Goal: Task Accomplishment & Management: Complete application form

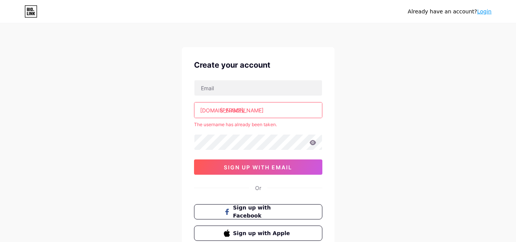
scroll to position [1, 0]
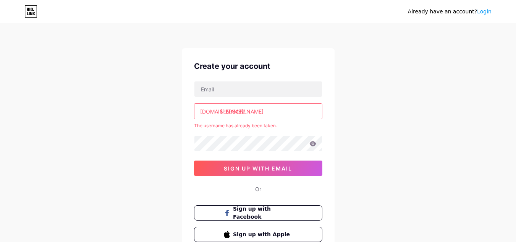
click at [249, 112] on input "[PERSON_NAME]" at bounding box center [258, 111] width 128 height 15
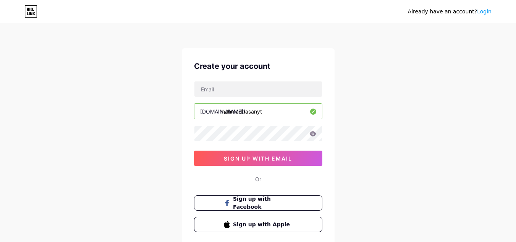
drag, startPoint x: 257, startPoint y: 110, endPoint x: 243, endPoint y: 113, distance: 14.3
click at [243, 113] on input "mahmudhasanyt" at bounding box center [258, 111] width 128 height 15
click at [263, 113] on input "mahmudyt" at bounding box center [258, 111] width 128 height 15
type input "mahmudtg"
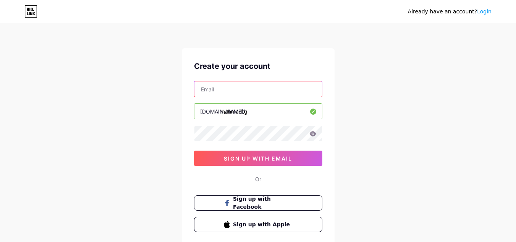
click at [228, 93] on input "text" at bounding box center [258, 88] width 128 height 15
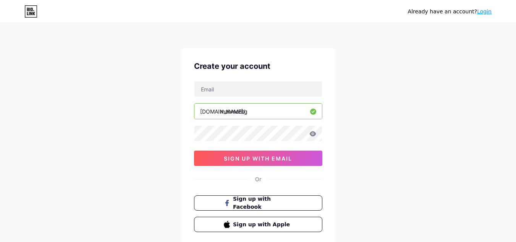
click at [432, 58] on div "Already have an account? Login Create your account bio.link/ mahmudtg 0cAFcWeA7…" at bounding box center [258, 145] width 516 height 292
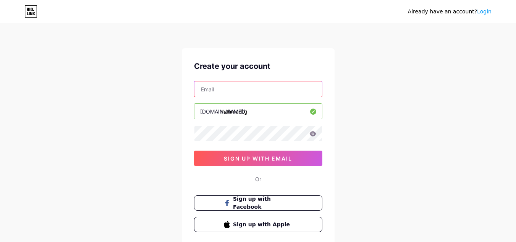
click at [252, 92] on input "text" at bounding box center [258, 88] width 128 height 15
click at [242, 89] on input "[EMAIL_ADDRESS][DOMAIN_NAME]" at bounding box center [258, 88] width 128 height 15
type input "[EMAIL_ADDRESS][DOMAIN_NAME]"
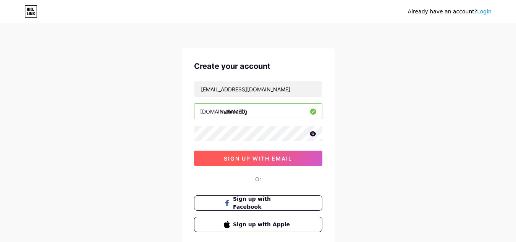
click at [253, 158] on span "sign up with email" at bounding box center [258, 158] width 68 height 6
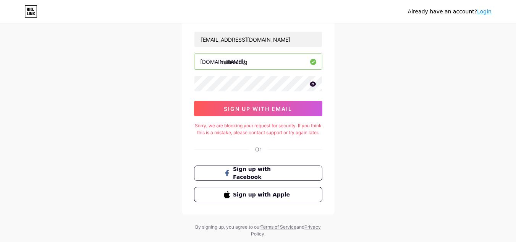
scroll to position [0, 0]
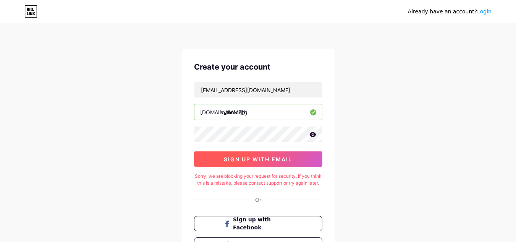
click at [259, 162] on span "sign up with email" at bounding box center [258, 159] width 68 height 6
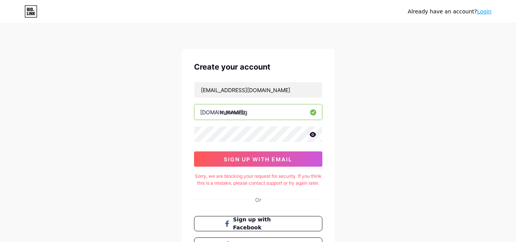
click at [312, 136] on icon at bounding box center [312, 134] width 6 height 5
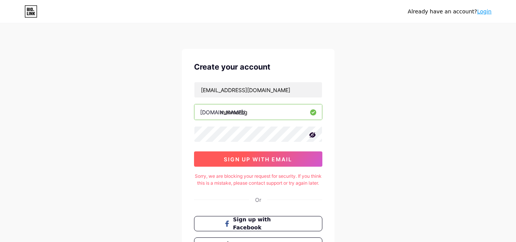
click at [230, 160] on span "sign up with email" at bounding box center [258, 159] width 68 height 6
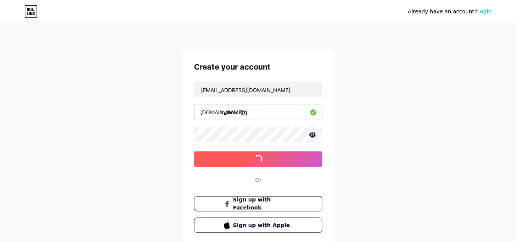
click at [230, 160] on span "sign up with email" at bounding box center [258, 159] width 68 height 6
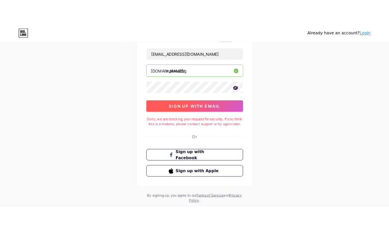
scroll to position [51, 0]
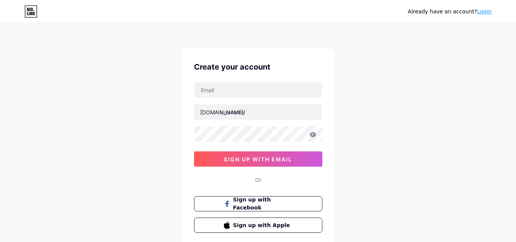
scroll to position [50, 0]
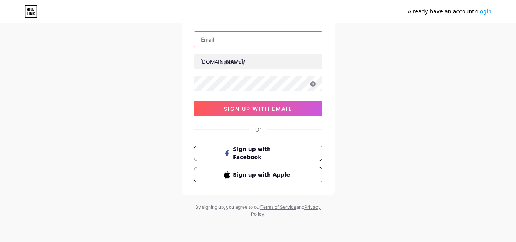
click at [240, 45] on input "text" at bounding box center [258, 39] width 128 height 15
click at [242, 37] on input "[EMAIL_ADDRESS][DOMAIN_NAME]" at bounding box center [258, 39] width 128 height 15
click at [242, 39] on input "[EMAIL_ADDRESS][DOMAIN_NAME]" at bounding box center [258, 39] width 128 height 15
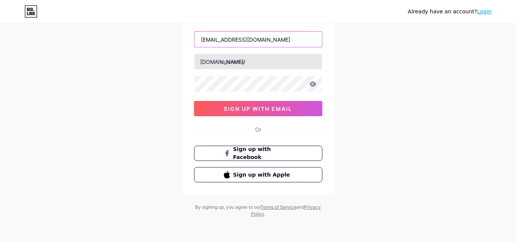
type input "[EMAIL_ADDRESS][DOMAIN_NAME]"
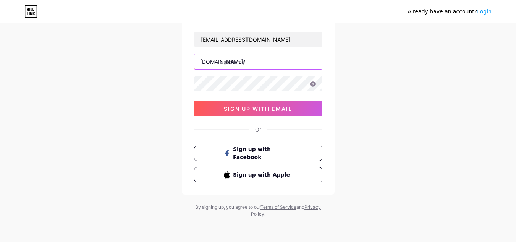
click at [254, 63] on input "text" at bounding box center [258, 61] width 128 height 15
type input "mahmudtg"
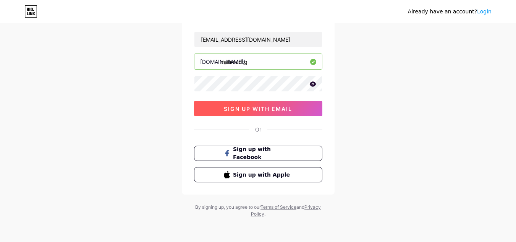
click at [262, 106] on span "sign up with email" at bounding box center [258, 108] width 68 height 6
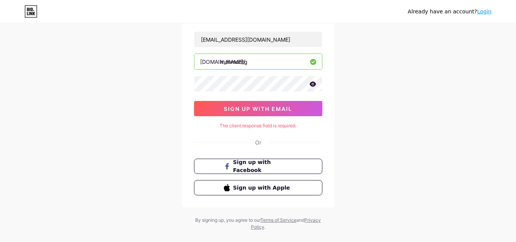
click at [312, 83] on icon at bounding box center [312, 83] width 6 height 5
click at [238, 39] on input "[EMAIL_ADDRESS][DOMAIN_NAME]" at bounding box center [258, 39] width 128 height 15
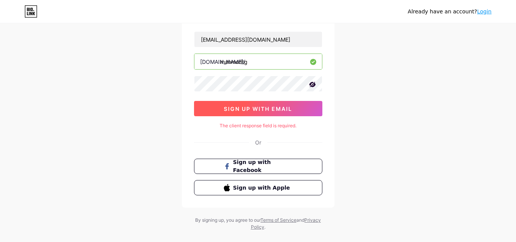
click at [245, 112] on span "sign up with email" at bounding box center [258, 108] width 68 height 6
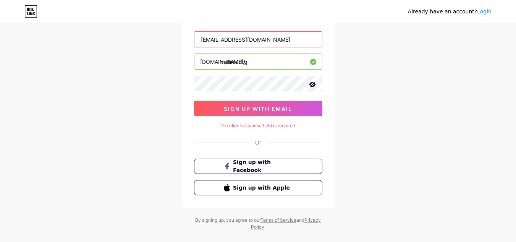
click at [242, 39] on input "[EMAIL_ADDRESS][DOMAIN_NAME]" at bounding box center [258, 39] width 128 height 15
type input "[EMAIL_ADDRESS][DOMAIN_NAME]"
click at [272, 133] on div "Create your account [EMAIL_ADDRESS][DOMAIN_NAME] [DOMAIN_NAME]/ mahmudtg sign u…" at bounding box center [258, 102] width 153 height 209
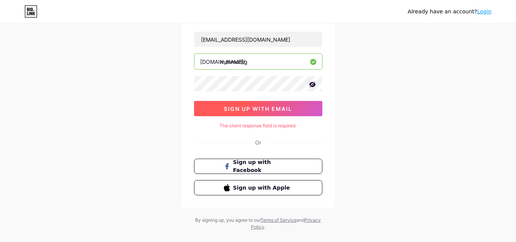
click at [235, 111] on span "sign up with email" at bounding box center [258, 108] width 68 height 6
click at [265, 104] on button "sign up with email" at bounding box center [258, 108] width 128 height 15
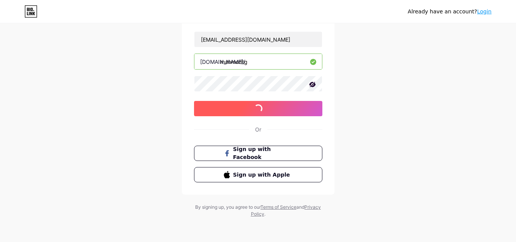
click at [265, 104] on button "sign up with email" at bounding box center [258, 108] width 128 height 15
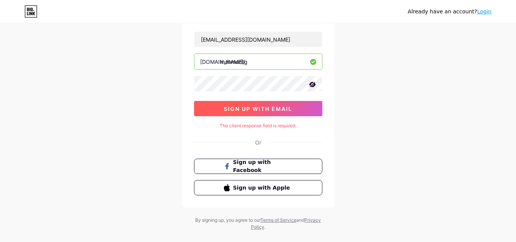
click at [252, 113] on button "sign up with email" at bounding box center [258, 108] width 128 height 15
